Goal: Check status: Check status

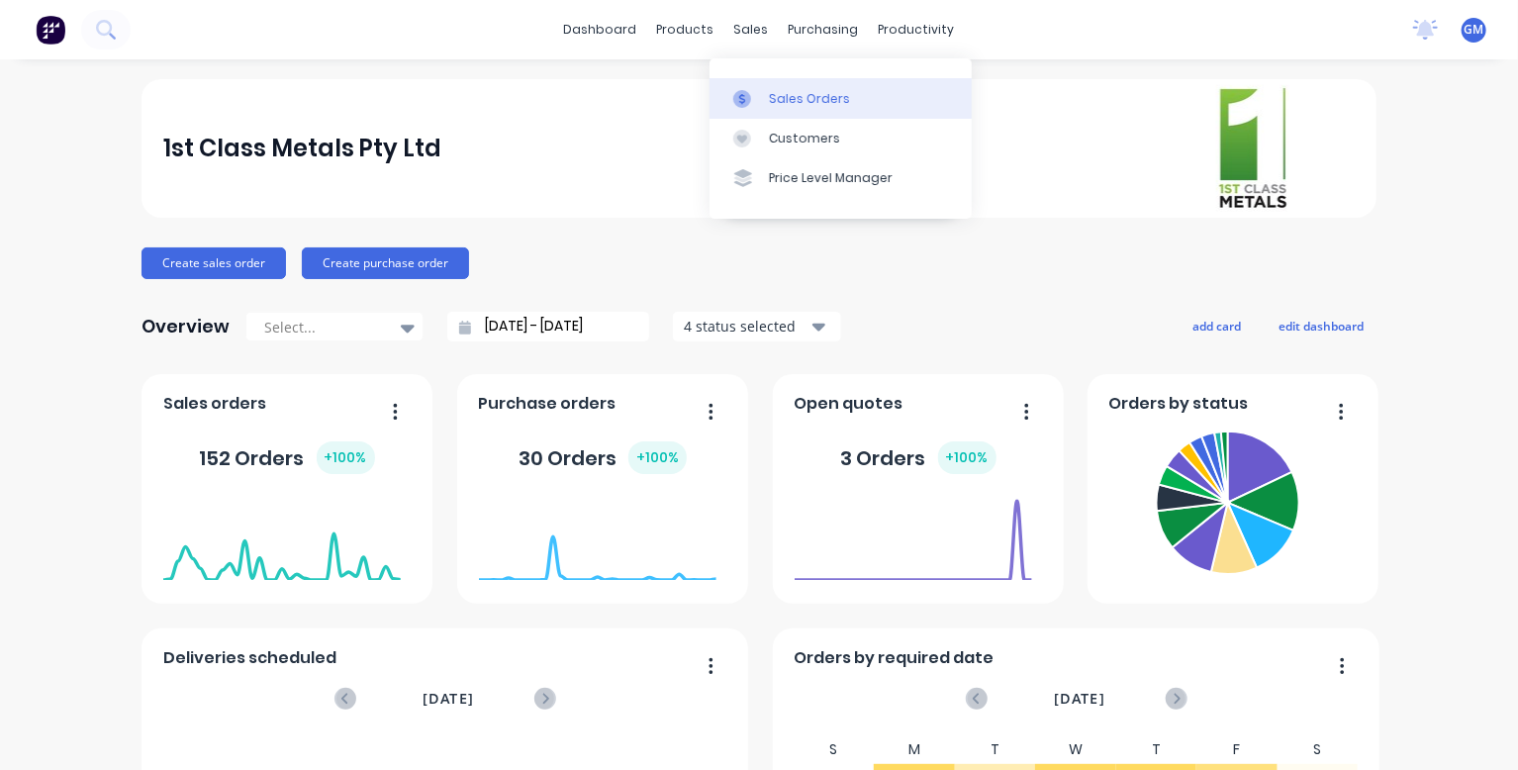
click at [763, 108] on div at bounding box center [748, 99] width 30 height 18
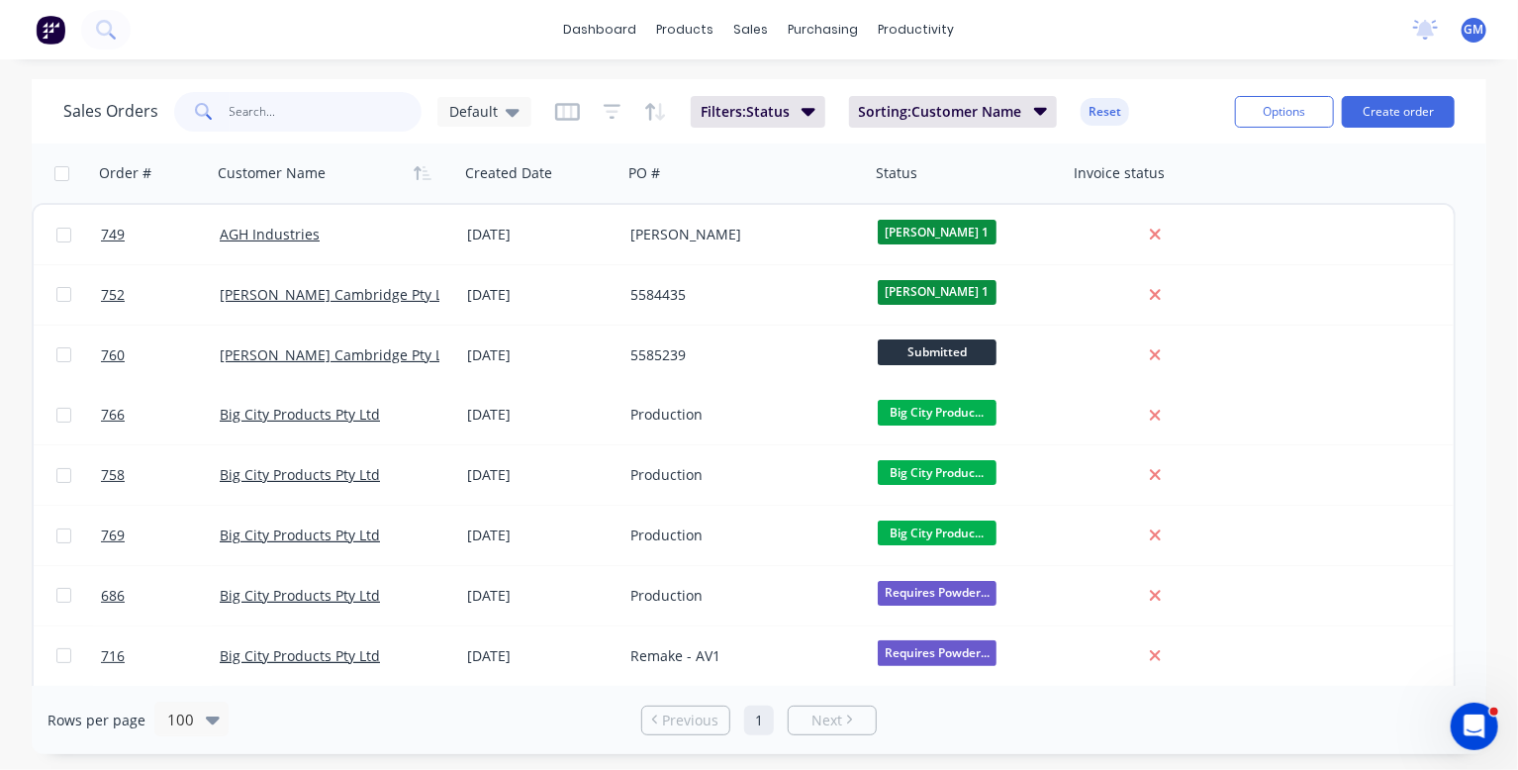
click at [263, 123] on input "text" at bounding box center [326, 112] width 193 height 40
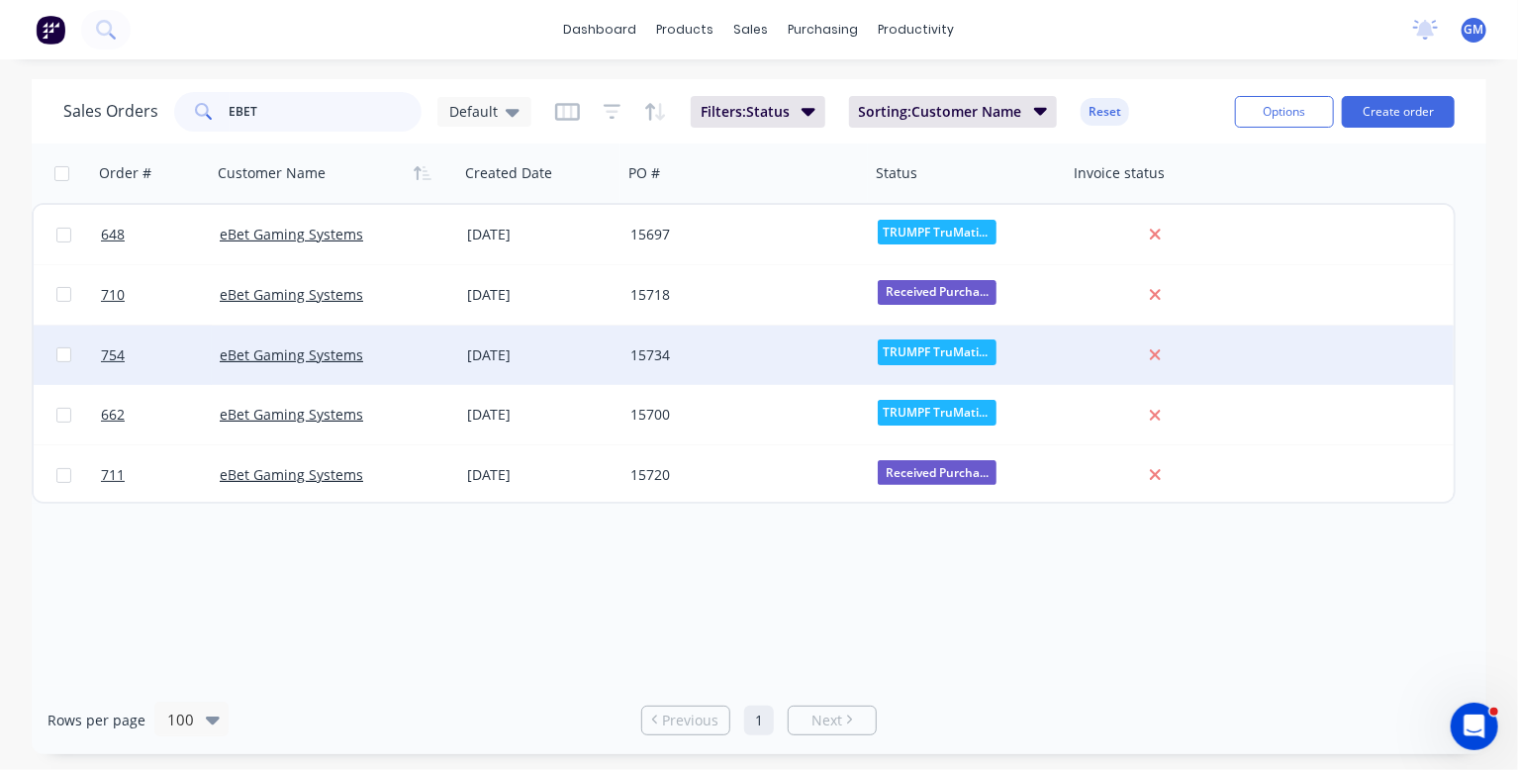
type input "EBET"
click at [742, 349] on div "15734" at bounding box center [740, 355] width 220 height 20
